Goal: Task Accomplishment & Management: Manage account settings

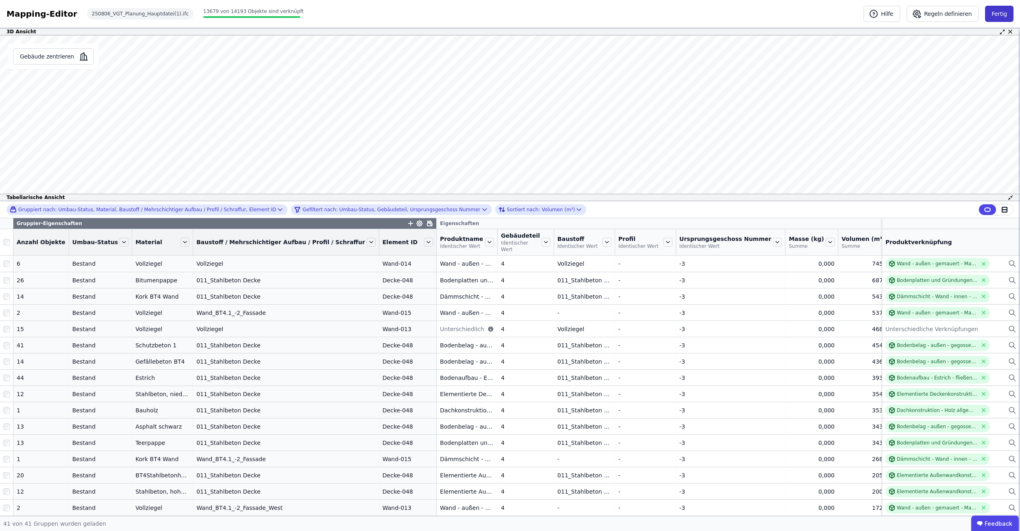
click at [1007, 13] on button "Fertig" at bounding box center [999, 14] width 28 height 16
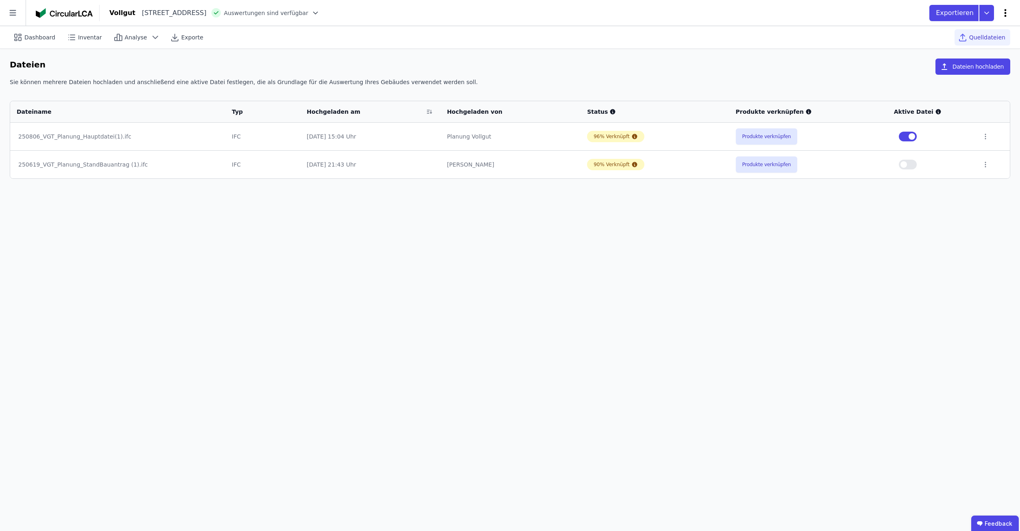
click at [1002, 14] on icon at bounding box center [1005, 13] width 10 height 10
click at [8, 7] on icon at bounding box center [13, 13] width 26 height 26
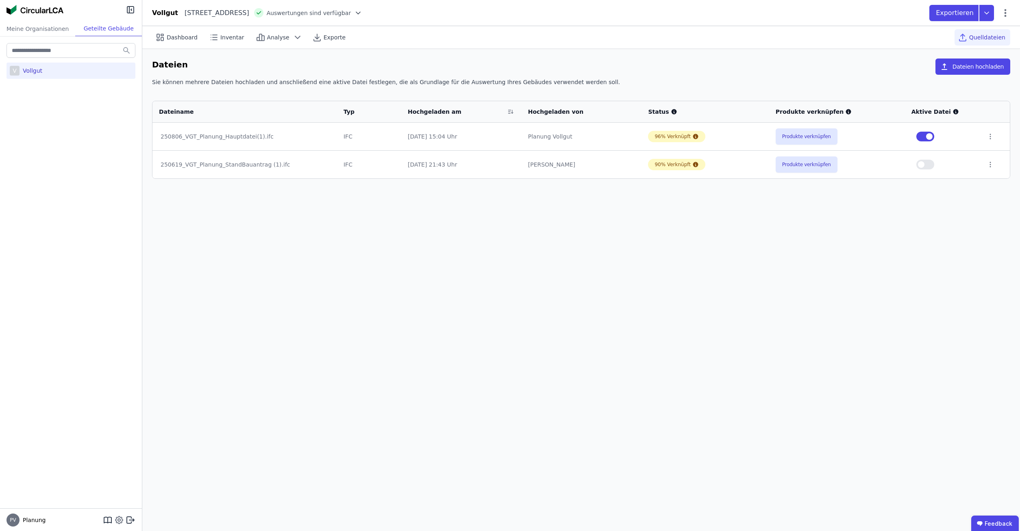
click at [123, 519] on icon at bounding box center [119, 520] width 10 height 10
select select "*"
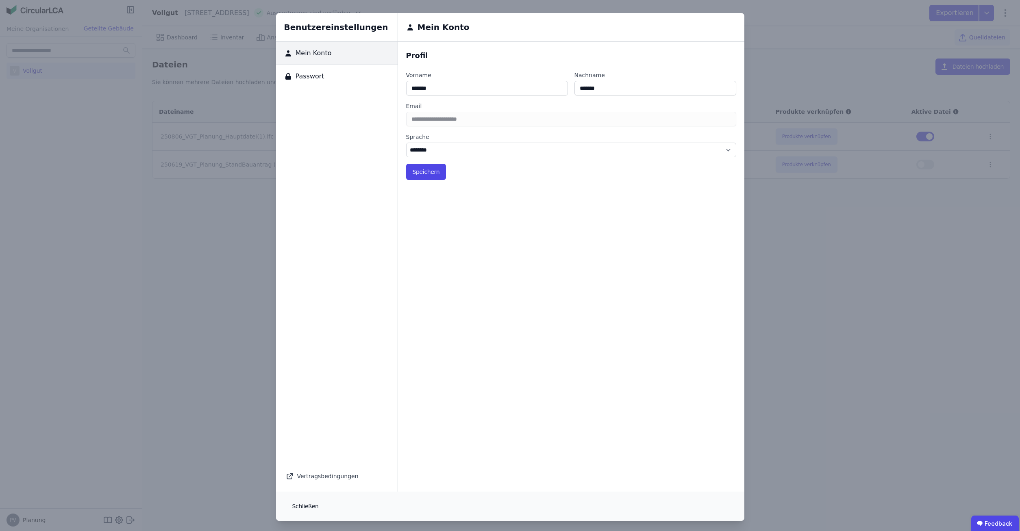
click at [316, 510] on button "Schließen" at bounding box center [305, 506] width 39 height 16
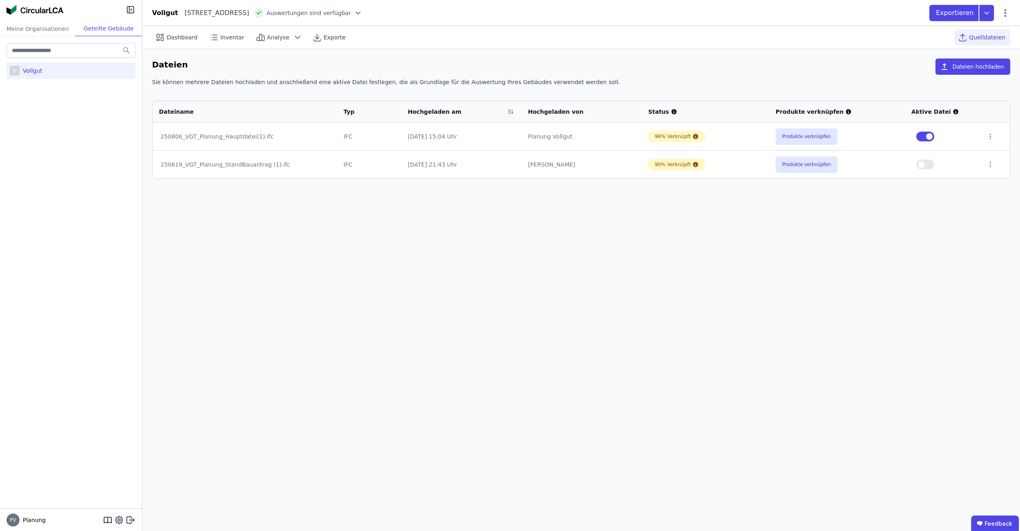
click at [130, 525] on div "PV Planung" at bounding box center [71, 520] width 142 height 23
click at [129, 523] on icon at bounding box center [129, 520] width 4 height 7
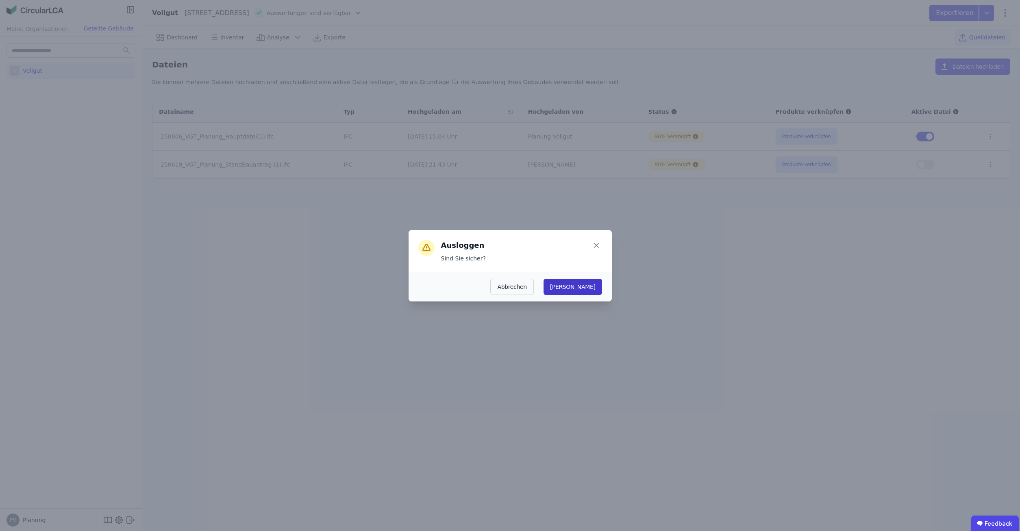
click at [592, 291] on button "[PERSON_NAME]" at bounding box center [572, 287] width 59 height 16
